Goal: Information Seeking & Learning: Learn about a topic

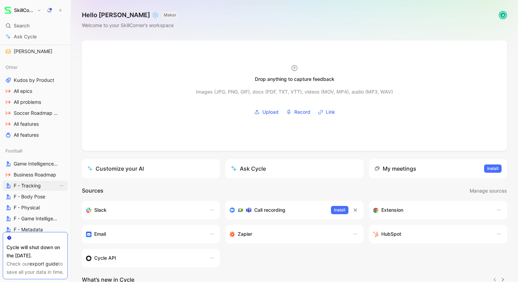
scroll to position [298, 0]
click at [36, 260] on link "export guide" at bounding box center [43, 263] width 29 height 6
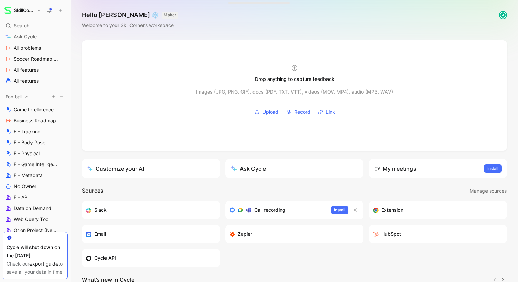
scroll to position [352, 0]
click at [25, 120] on span "Business Roadmap" at bounding box center [35, 120] width 42 height 7
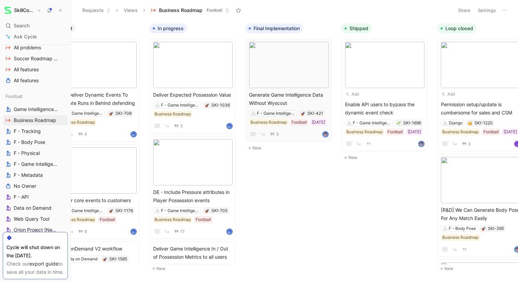
scroll to position [0, 216]
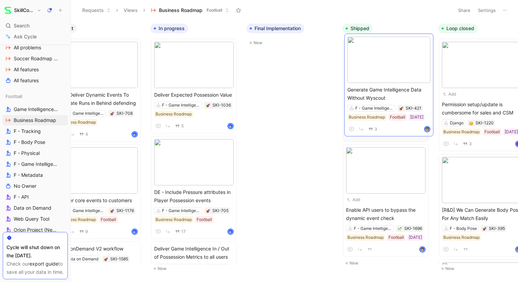
drag, startPoint x: 293, startPoint y: 102, endPoint x: 390, endPoint y: 97, distance: 97.3
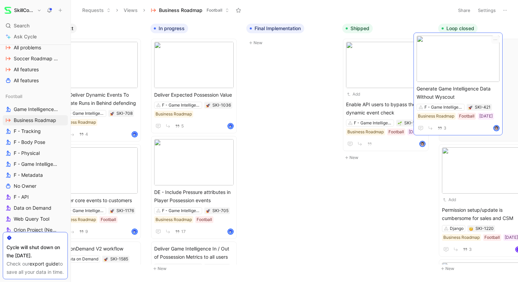
drag, startPoint x: 354, startPoint y: 109, endPoint x: 424, endPoint y: 102, distance: 70.8
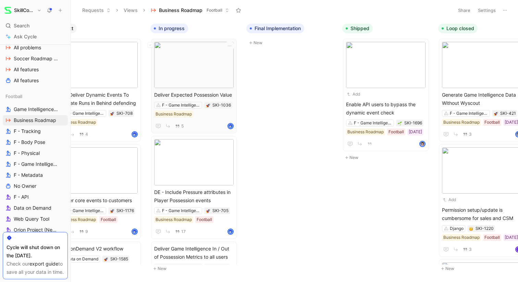
click at [206, 120] on div "Deliver Expected Possession Value F - Game Intelligence SKI-1036 Business Roadm…" at bounding box center [193, 110] width 79 height 39
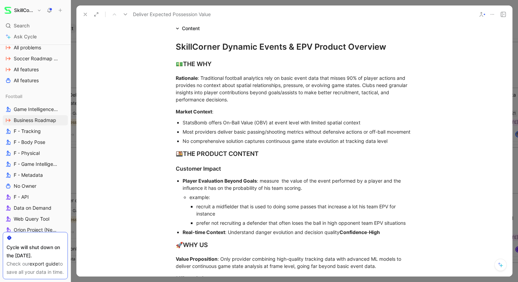
scroll to position [416, 0]
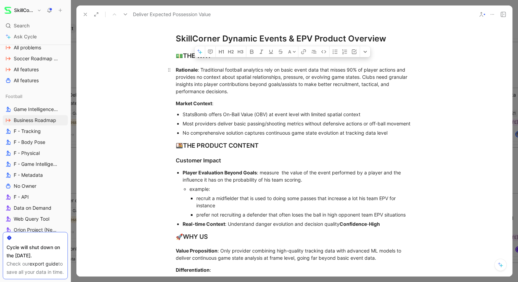
drag, startPoint x: 399, startPoint y: 139, endPoint x: 176, endPoint y: 68, distance: 233.7
click at [176, 68] on div "SkillCorner Dynamic Events & EPV Product Overview 💵 THE WHY Rationale : Traditi…" at bounding box center [293, 222] width 435 height 397
copy div "Rationale : Traditional football analytics rely on basic event data that misses…"
click at [198, 121] on div "Most providers deliver basic passing/shooting metrics without defensive actions…" at bounding box center [297, 123] width 230 height 7
drag, startPoint x: 404, startPoint y: 140, endPoint x: 174, endPoint y: 69, distance: 240.4
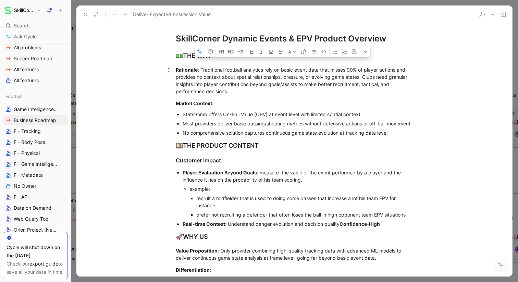
click at [174, 69] on div "SkillCorner Dynamic Events & EPV Product Overview 💵 THE WHY Rationale : Traditi…" at bounding box center [293, 222] width 435 height 397
copy div "Rationale : Traditional football analytics rely on basic event data that misses…"
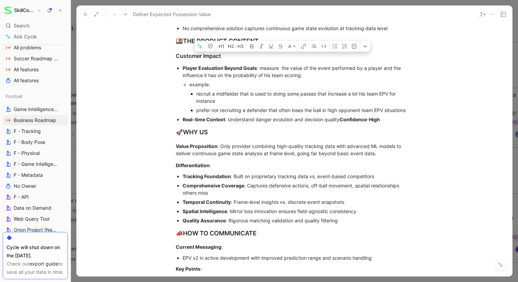
scroll to position [489, 0]
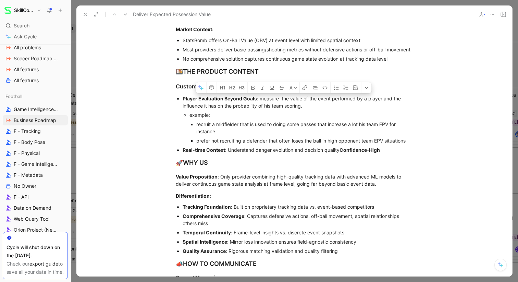
drag, startPoint x: 392, startPoint y: 156, endPoint x: 166, endPoint y: 107, distance: 231.5
click at [166, 107] on ul "Player Evaluation Beyond Goals : measure the value of the event performed by a …" at bounding box center [294, 124] width 263 height 61
copy ul "Player Evaluation Beyond Goals : measure the value of the event performed by a …"
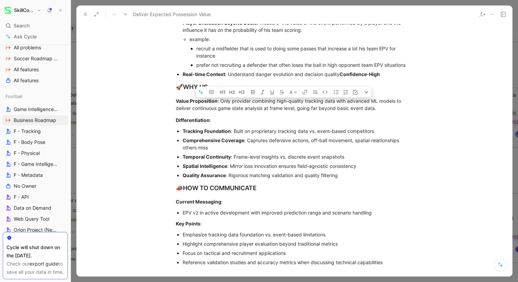
scroll to position [575, 0]
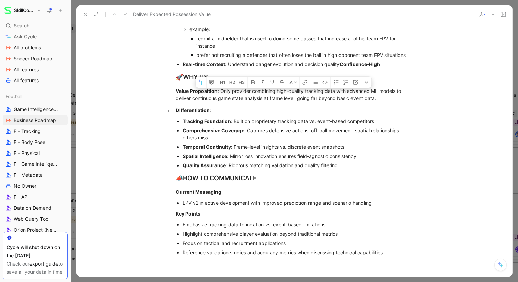
click at [232, 114] on div "Differentiation :" at bounding box center [294, 109] width 237 height 7
drag, startPoint x: 342, startPoint y: 174, endPoint x: 177, endPoint y: 98, distance: 181.3
click at [177, 98] on div "SkillCorner Dynamic Events & EPV Product Overview 💵 THE WHY Rationale : Traditi…" at bounding box center [293, 63] width 435 height 397
copy div "Value Proposition : Only provider combining high-quality tracking data with adv…"
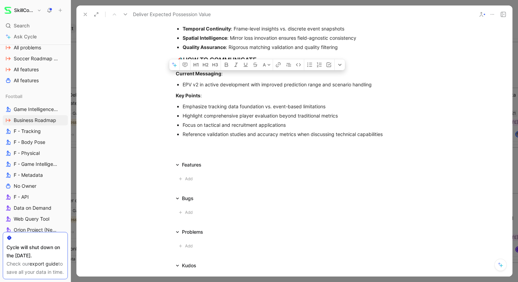
scroll to position [691, 0]
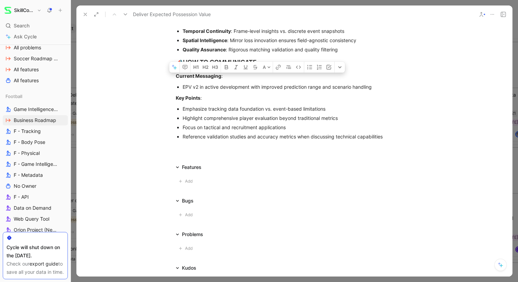
click at [74, 78] on div at bounding box center [294, 141] width 447 height 282
